Goal: Transaction & Acquisition: Download file/media

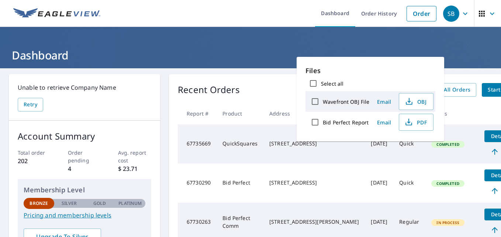
scroll to position [118, 0]
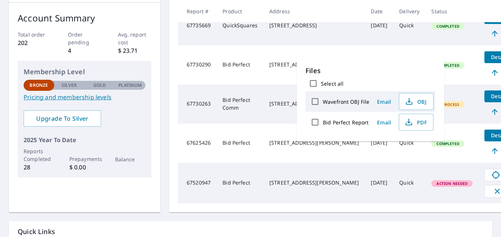
click at [425, 40] on td "Completed" at bounding box center [451, 25] width 53 height 39
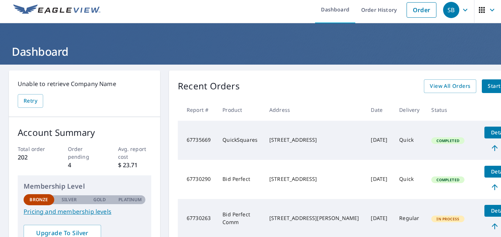
scroll to position [0, 0]
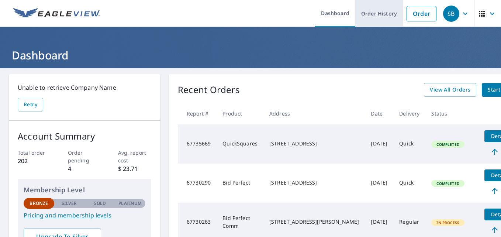
click at [371, 15] on link "Order History" at bounding box center [379, 13] width 48 height 27
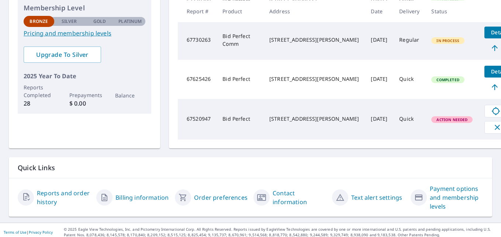
scroll to position [192, 0]
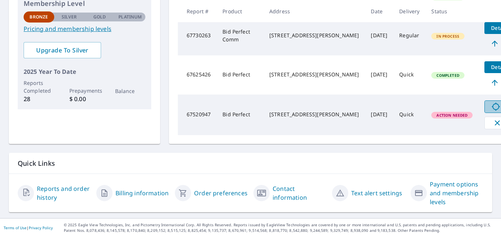
click at [489, 103] on span "Identify" at bounding box center [507, 106] width 37 height 9
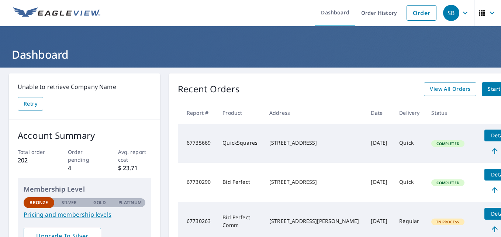
scroll to position [0, 0]
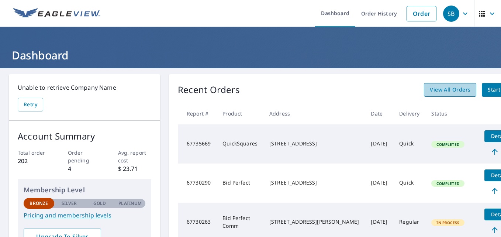
click at [430, 87] on span "View All Orders" at bounding box center [450, 89] width 41 height 9
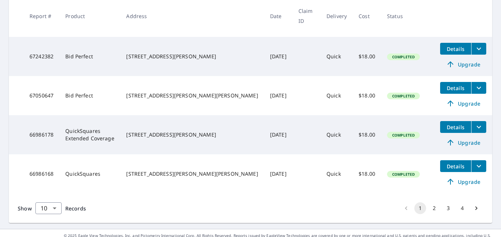
scroll to position [373, 0]
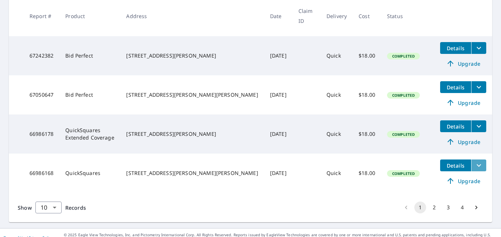
click at [477, 164] on icon "filesDropdownBtn-66986168" at bounding box center [479, 165] width 4 height 3
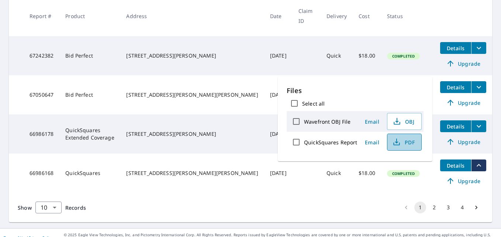
click at [410, 142] on span "PDF" at bounding box center [404, 142] width 24 height 9
